Goal: Check status: Check status

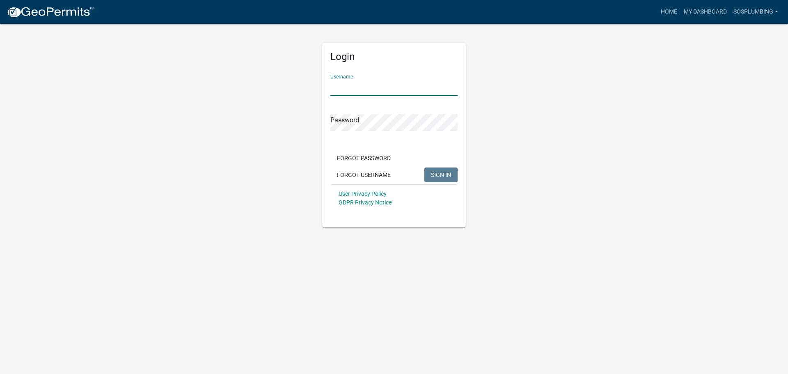
click at [340, 79] on input "Username" at bounding box center [393, 87] width 127 height 17
type input "SOSPLUMBING"
click at [424, 167] on button "SIGN IN" at bounding box center [440, 174] width 33 height 15
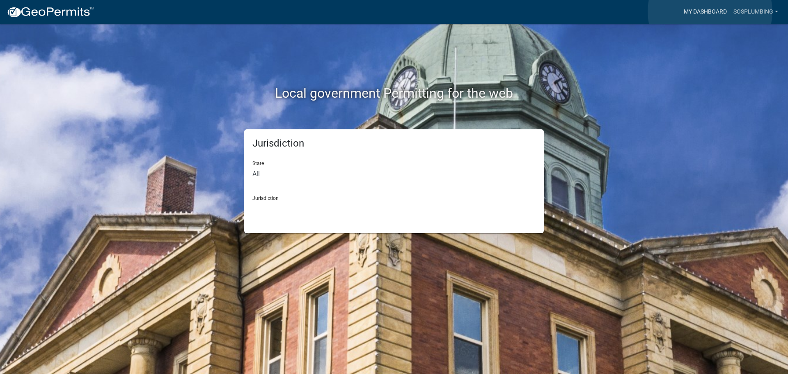
click at [710, 11] on link "My Dashboard" at bounding box center [705, 12] width 50 height 16
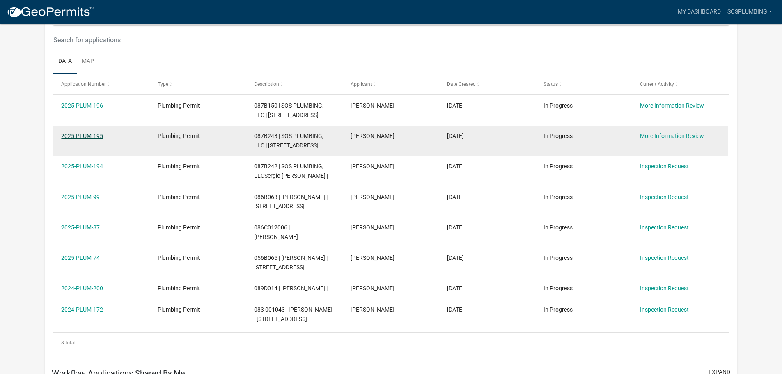
scroll to position [109, 0]
click at [80, 139] on link "2025-PLUM-195" at bounding box center [82, 136] width 42 height 7
